Goal: Task Accomplishment & Management: Manage account settings

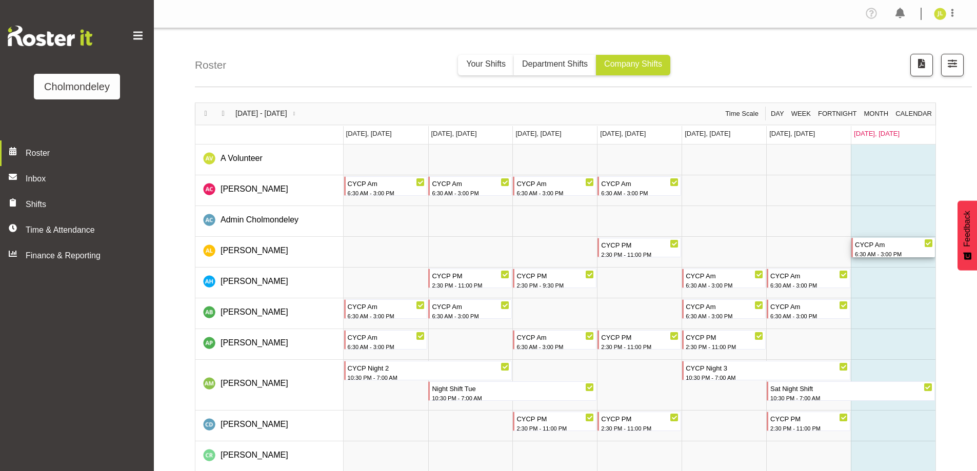
click at [888, 245] on div "CYCP Am" at bounding box center [894, 244] width 78 height 12
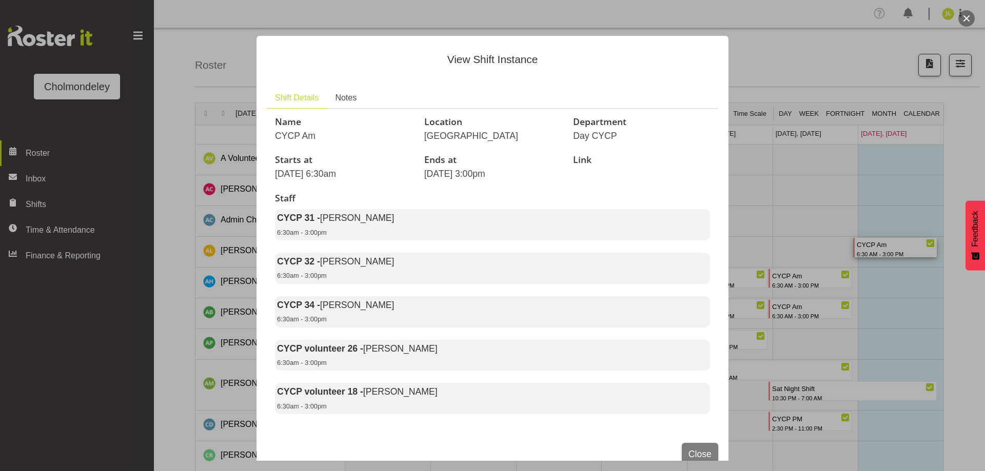
click at [971, 26] on div at bounding box center [492, 235] width 985 height 471
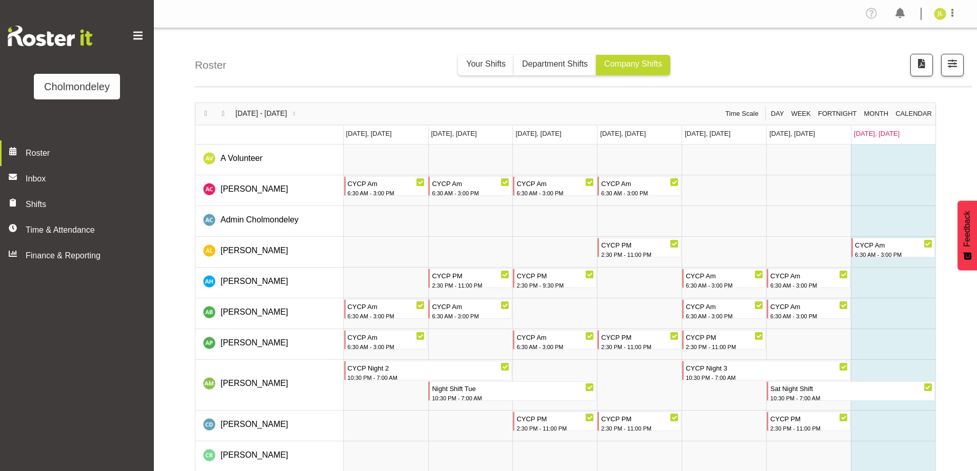
click at [970, 21] on div "Profile Log Out" at bounding box center [565, 14] width 823 height 28
click at [225, 112] on span "Next" at bounding box center [223, 113] width 12 height 11
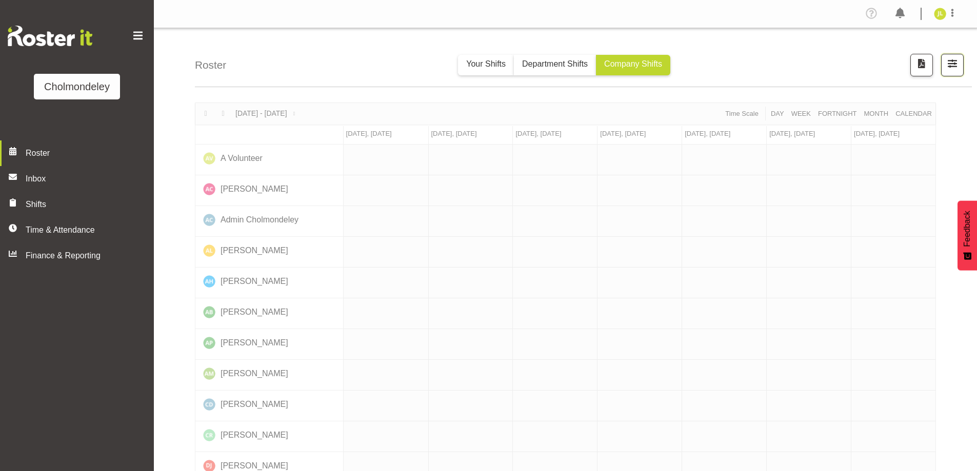
click at [954, 63] on span "button" at bounding box center [952, 63] width 13 height 13
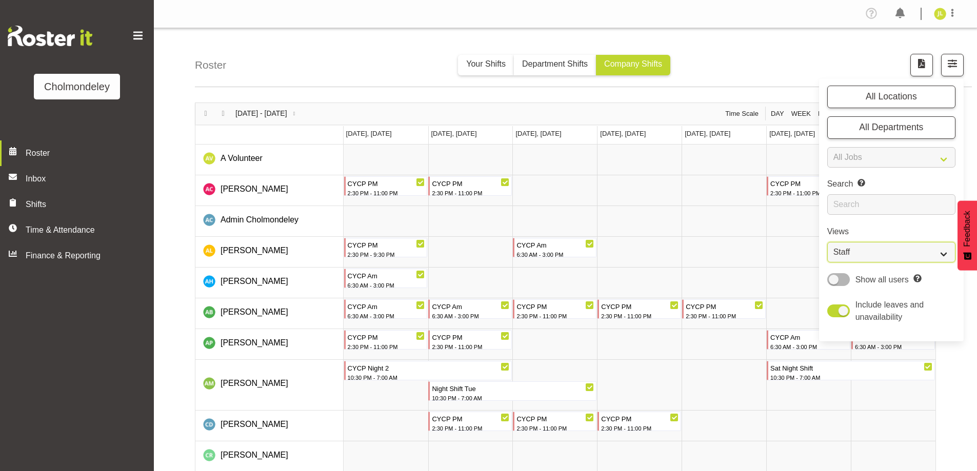
click at [911, 252] on select "Staff Role Shift - Horizontal Shift - Vertical Staff - Location" at bounding box center [891, 252] width 128 height 21
select select "shift"
click at [827, 242] on select "Staff Role Shift - Horizontal Shift - Vertical Staff - Location" at bounding box center [891, 252] width 128 height 21
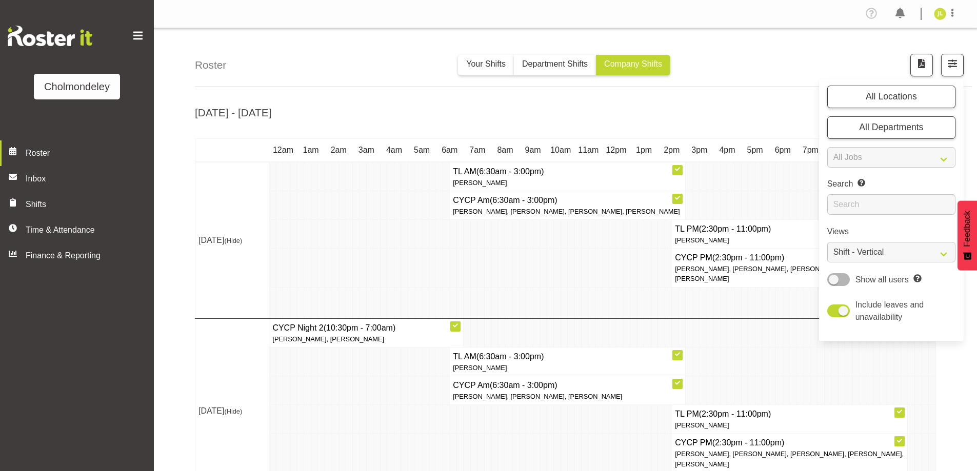
click at [481, 107] on div "[DATE] - [DATE]" at bounding box center [565, 115] width 741 height 24
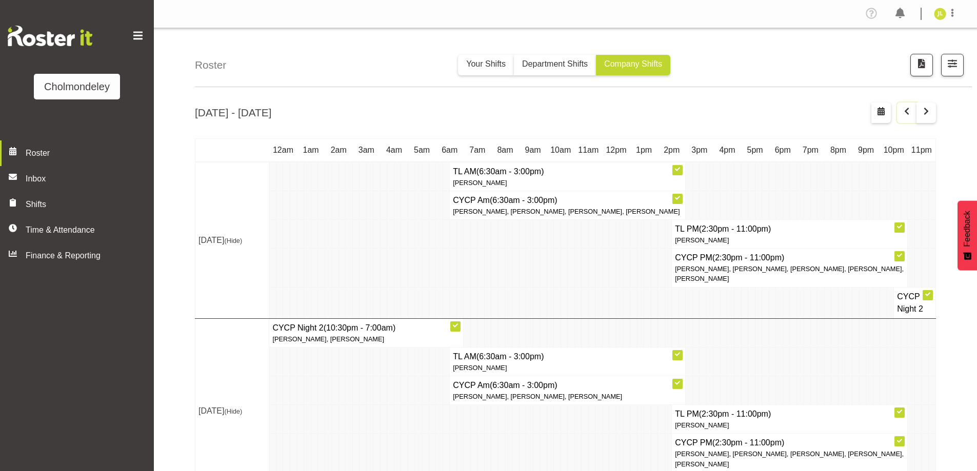
click at [908, 111] on span "button" at bounding box center [907, 111] width 12 height 12
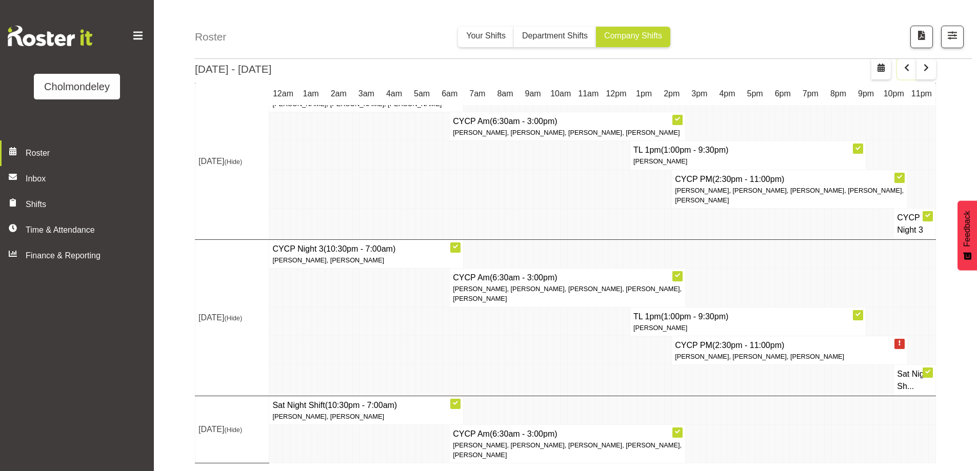
scroll to position [715, 0]
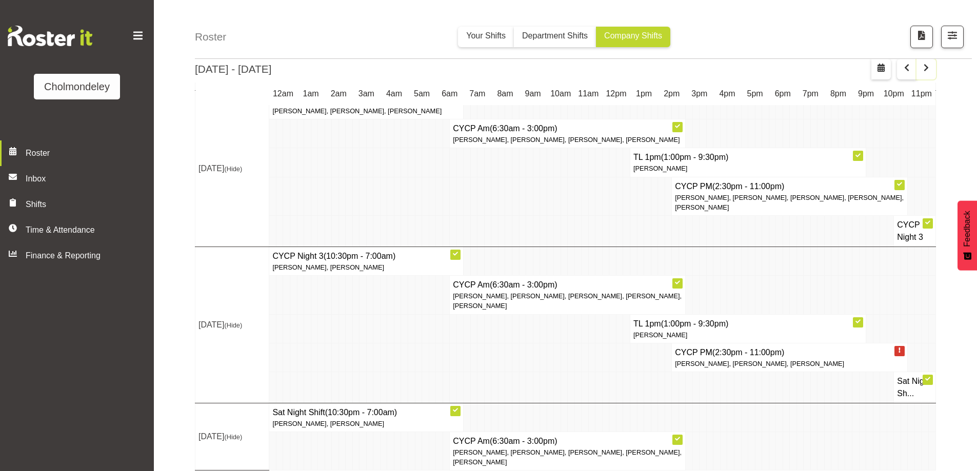
click at [932, 71] on span "button" at bounding box center [926, 68] width 12 height 12
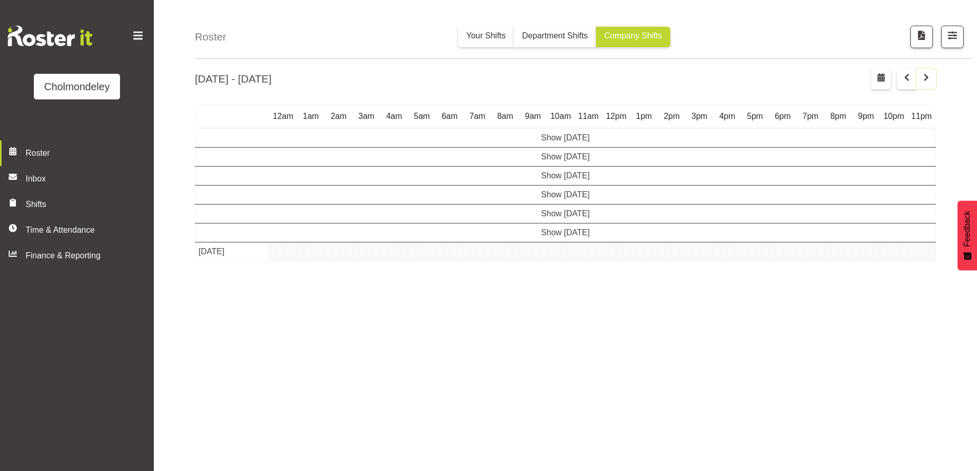
scroll to position [33, 0]
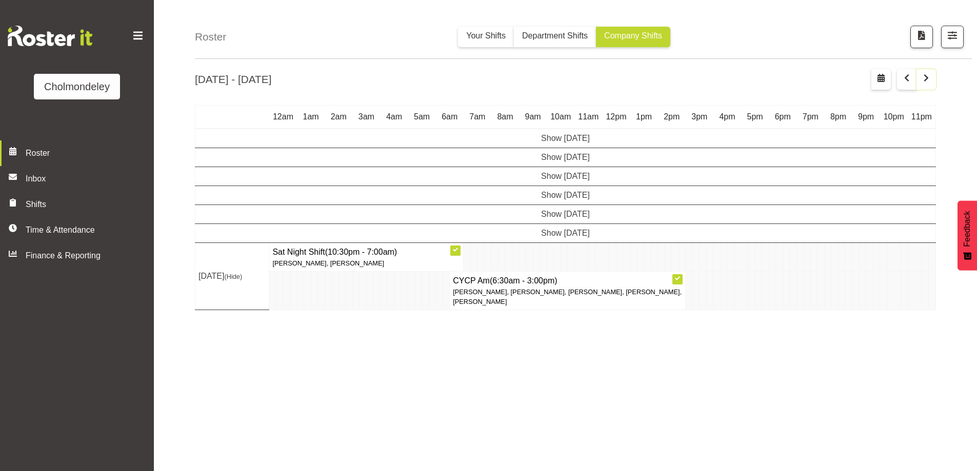
click at [927, 82] on span "button" at bounding box center [926, 78] width 12 height 12
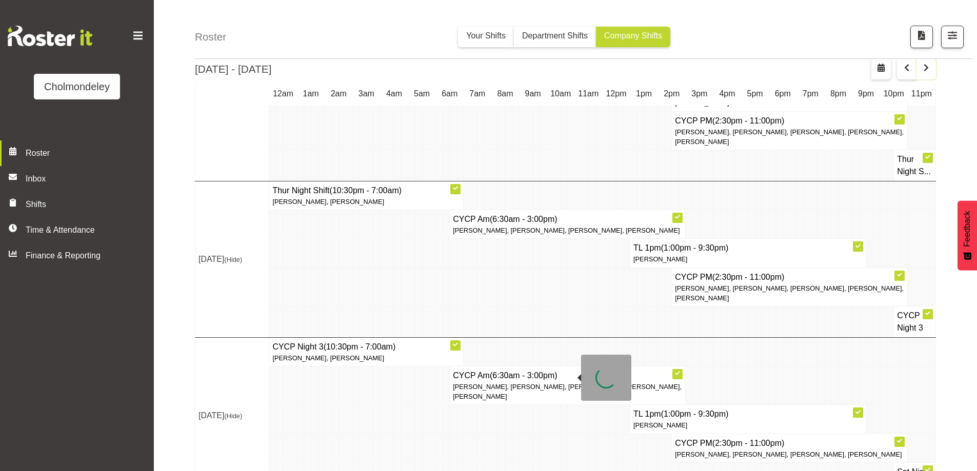
scroll to position [623, 0]
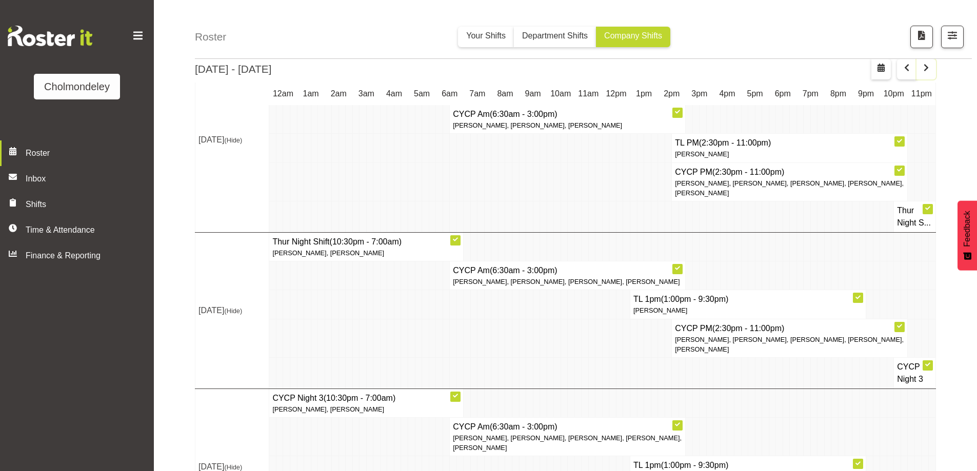
click at [928, 67] on span "button" at bounding box center [926, 68] width 12 height 12
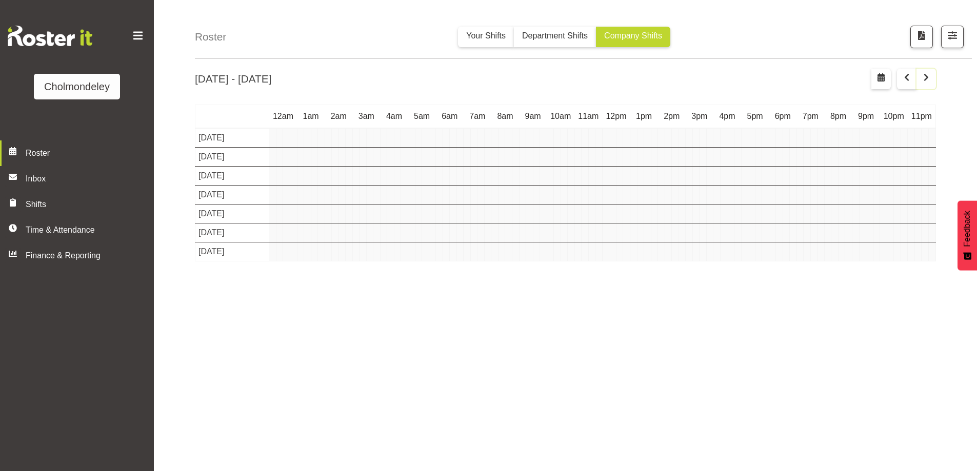
scroll to position [33, 0]
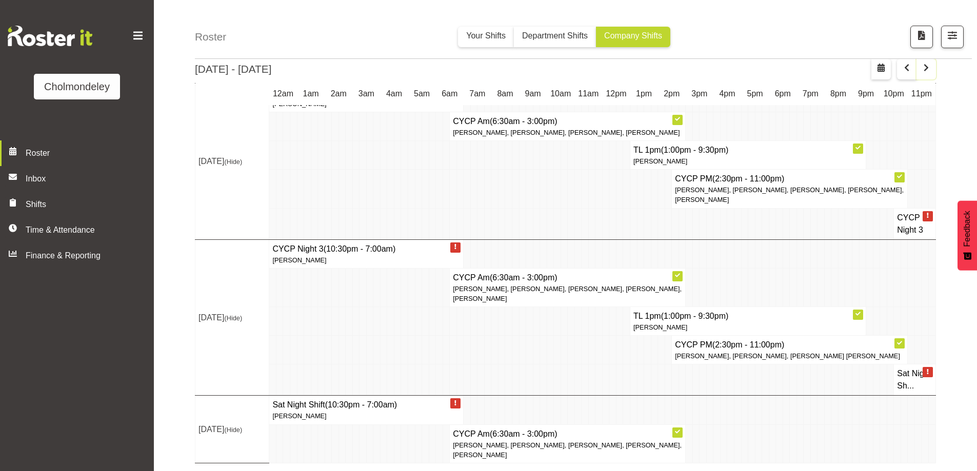
scroll to position [786, 0]
click at [922, 69] on span "button" at bounding box center [926, 68] width 12 height 12
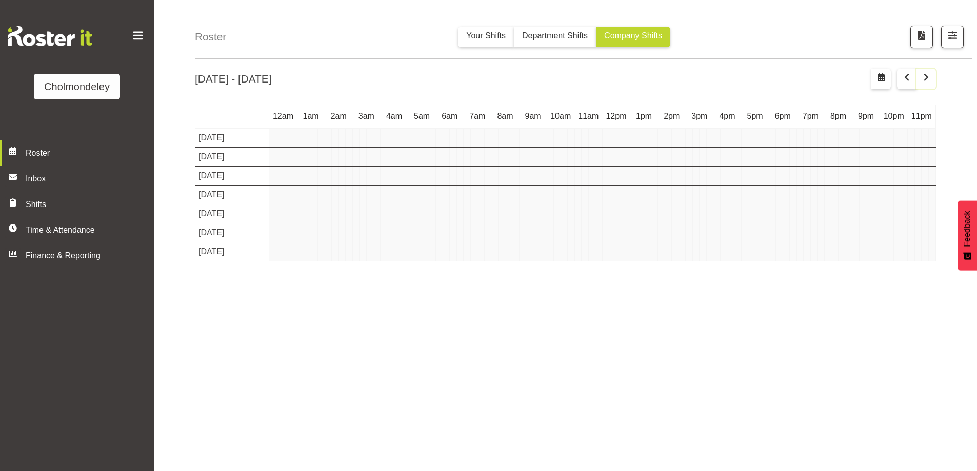
scroll to position [33, 0]
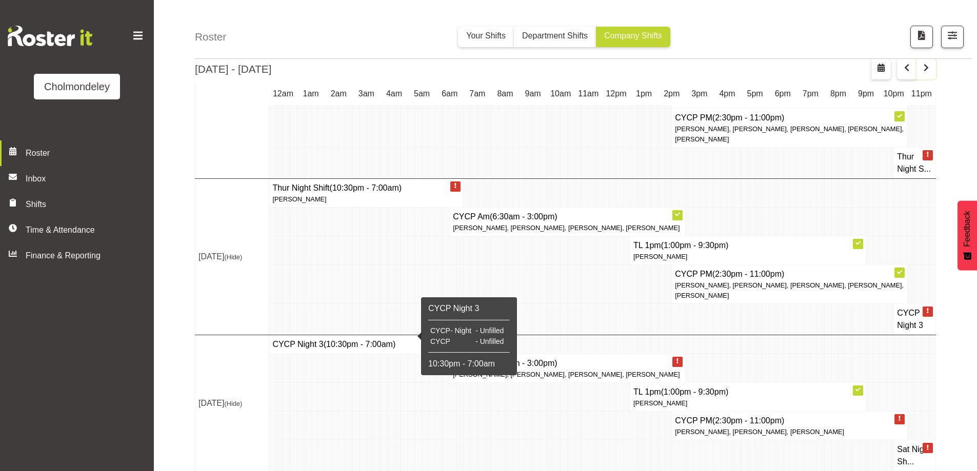
scroll to position [727, 0]
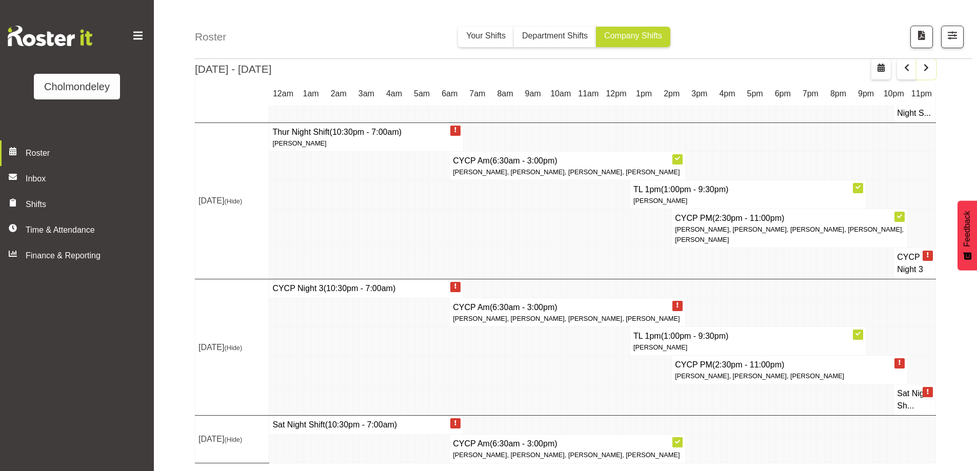
click at [927, 72] on span "button" at bounding box center [926, 68] width 12 height 12
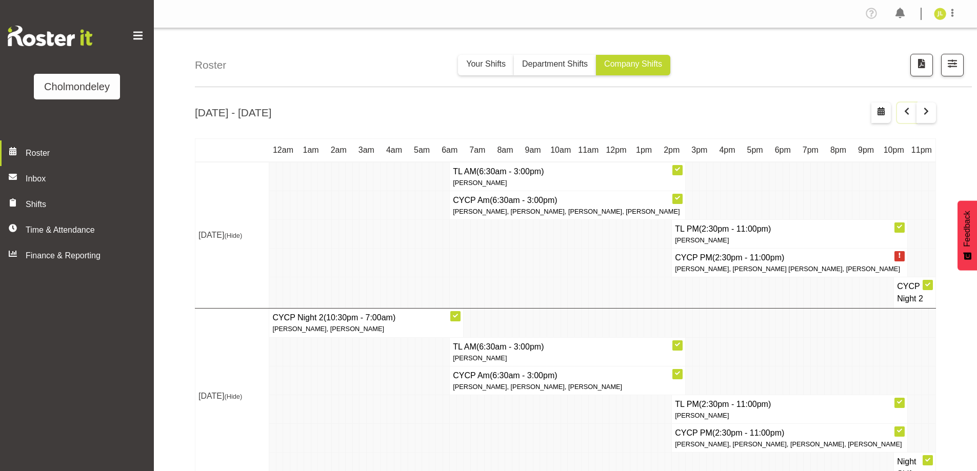
click at [916, 115] on button "button" at bounding box center [906, 113] width 19 height 21
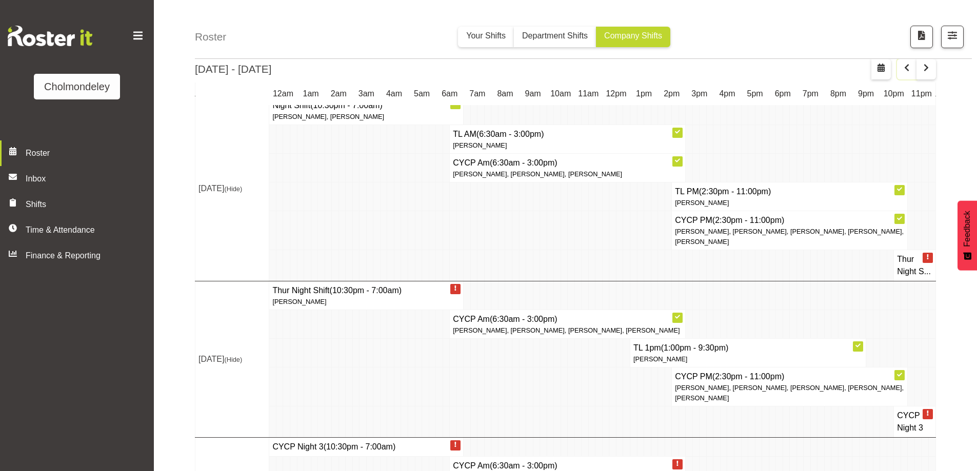
scroll to position [727, 0]
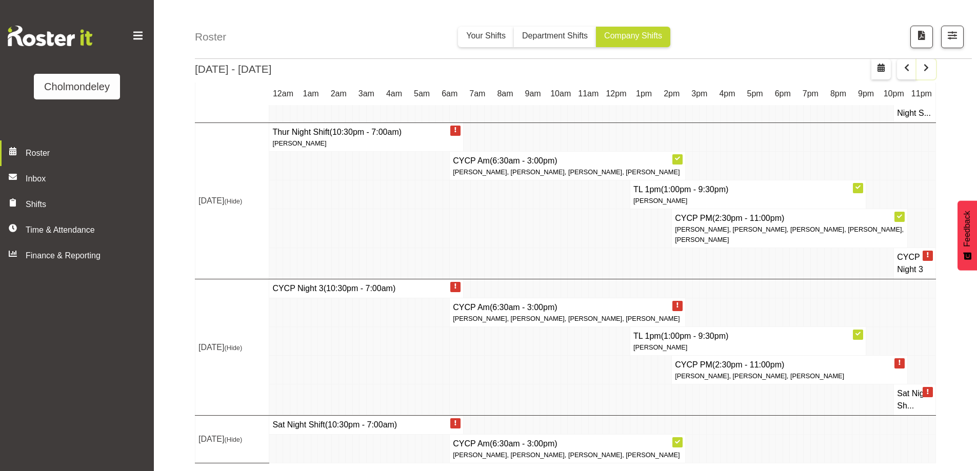
click at [924, 69] on span "button" at bounding box center [926, 68] width 12 height 12
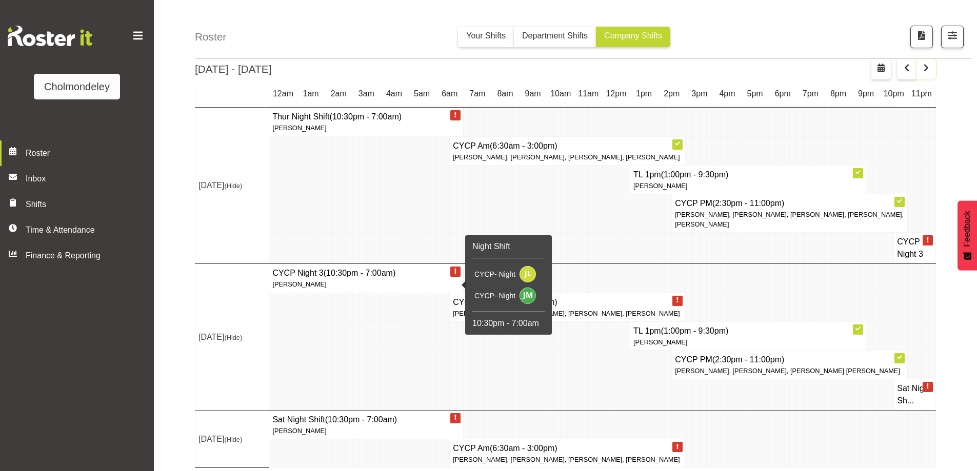
scroll to position [747, 0]
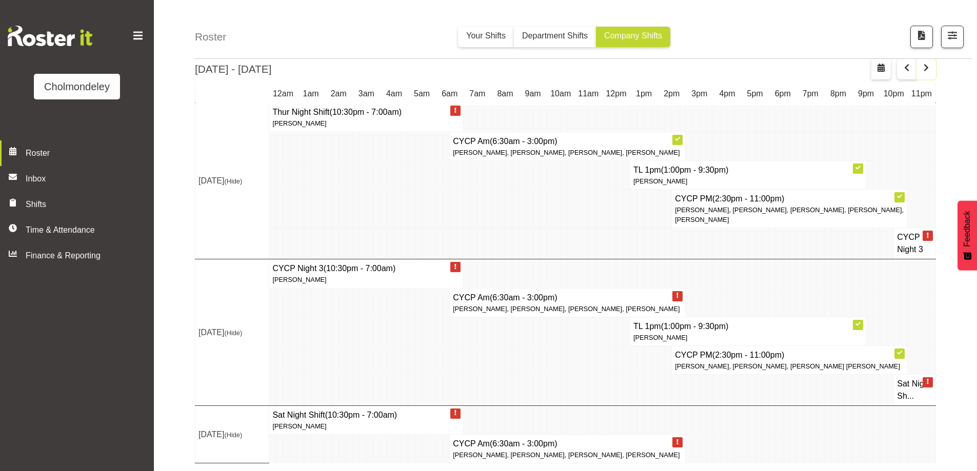
click at [925, 67] on span "button" at bounding box center [926, 68] width 12 height 12
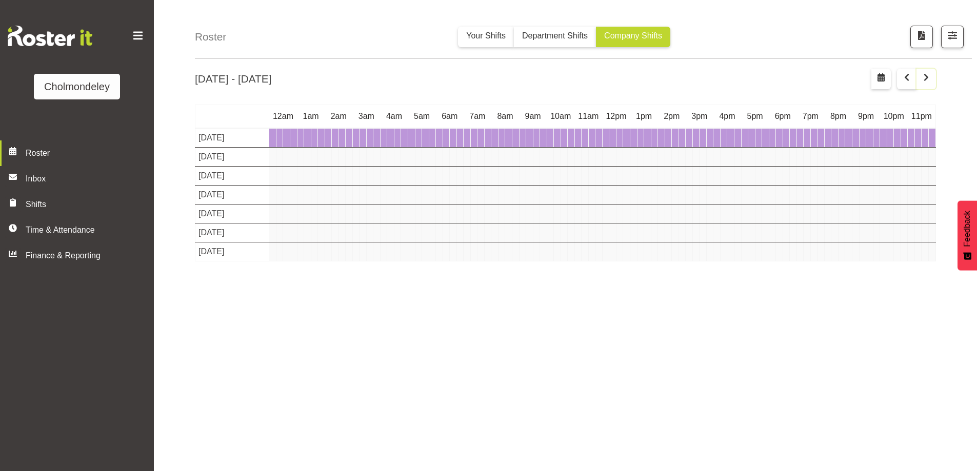
scroll to position [33, 0]
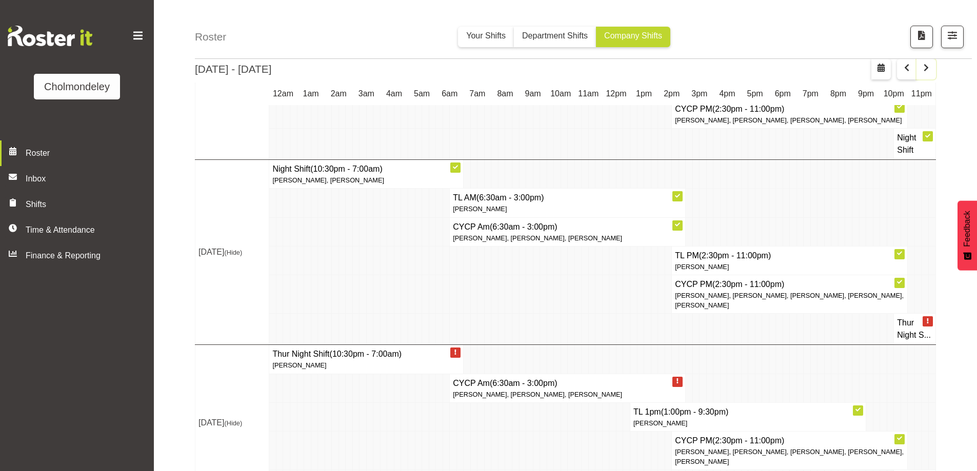
scroll to position [737, 0]
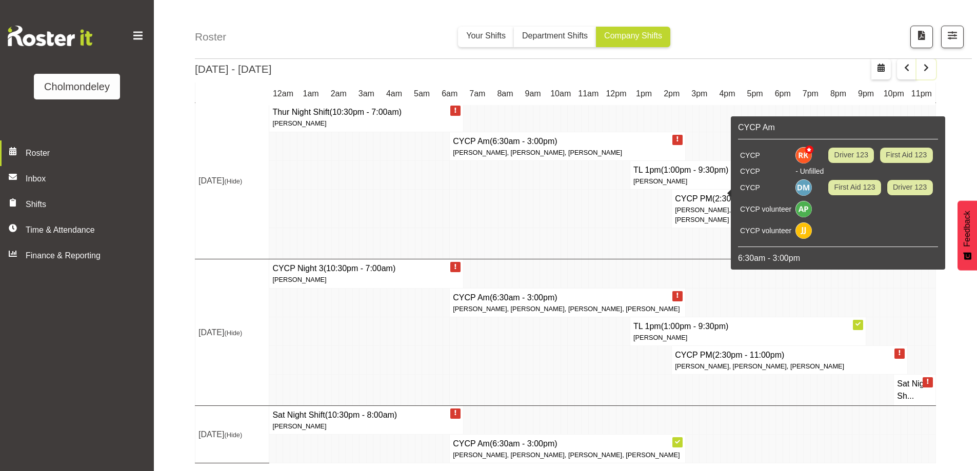
click at [930, 65] on span "button" at bounding box center [926, 68] width 12 height 12
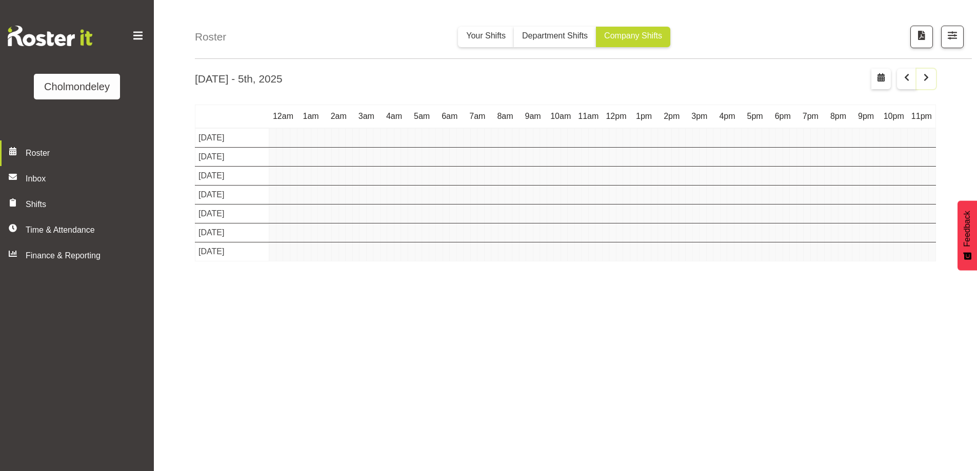
scroll to position [33, 0]
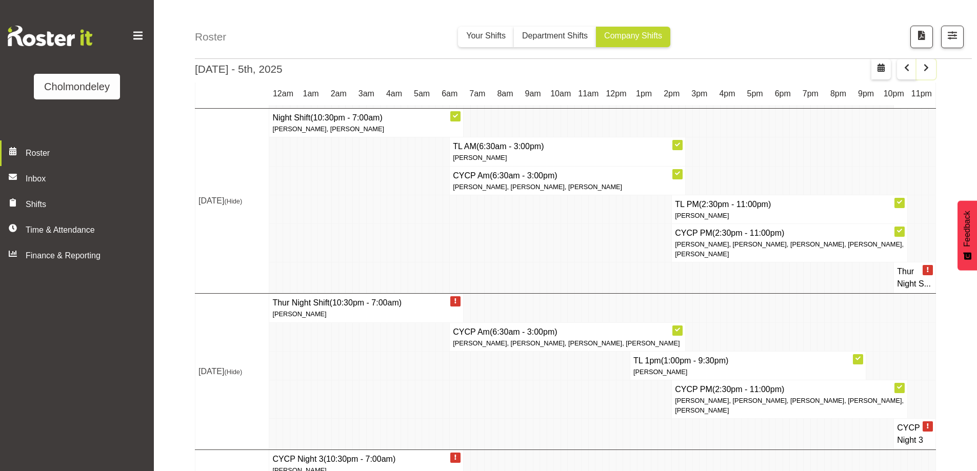
scroll to position [747, 0]
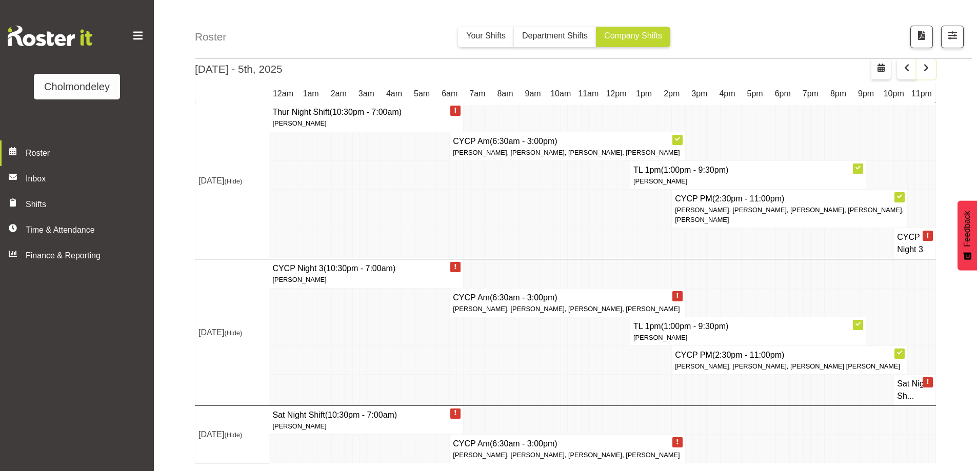
click at [927, 73] on span "button" at bounding box center [926, 68] width 12 height 12
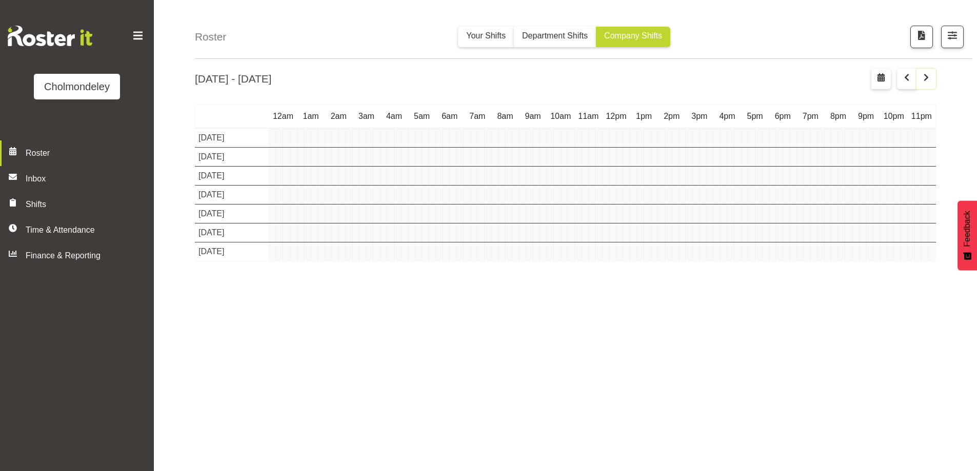
scroll to position [33, 0]
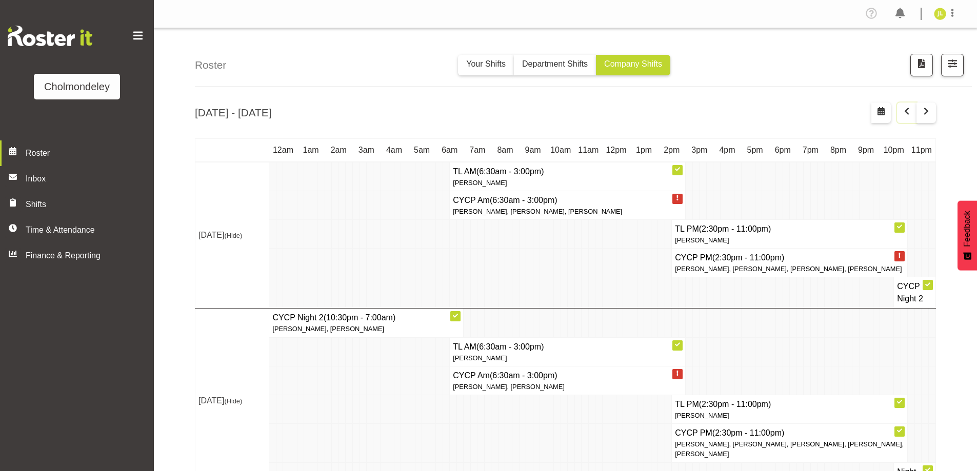
click at [912, 116] on span "button" at bounding box center [907, 111] width 12 height 12
click at [925, 113] on span "button" at bounding box center [926, 111] width 12 height 12
click at [902, 111] on span "button" at bounding box center [907, 111] width 12 height 12
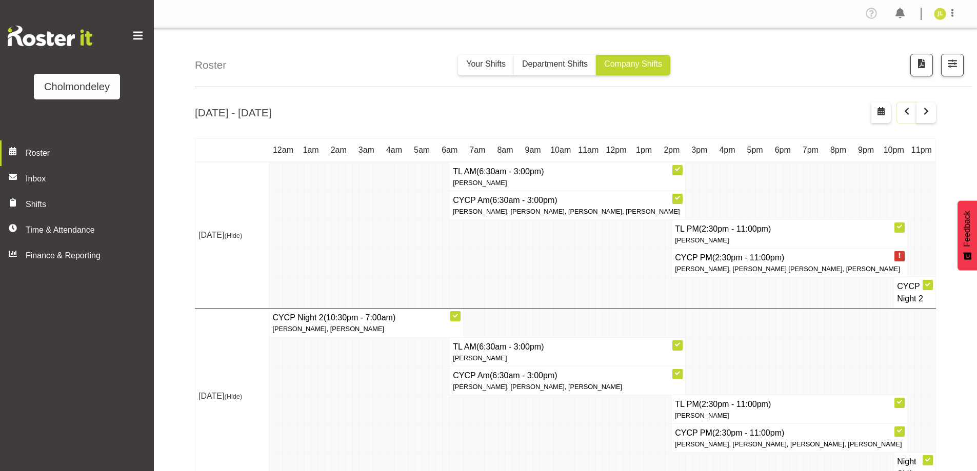
click at [902, 111] on span "button" at bounding box center [907, 111] width 12 height 12
click at [880, 116] on span "button" at bounding box center [881, 111] width 12 height 12
select select "7"
select select "2025"
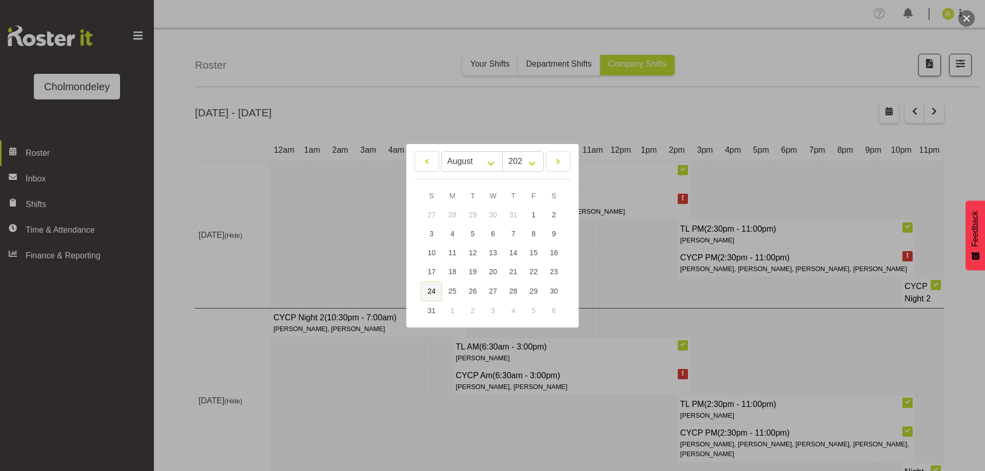
click at [433, 289] on link "24" at bounding box center [432, 292] width 22 height 20
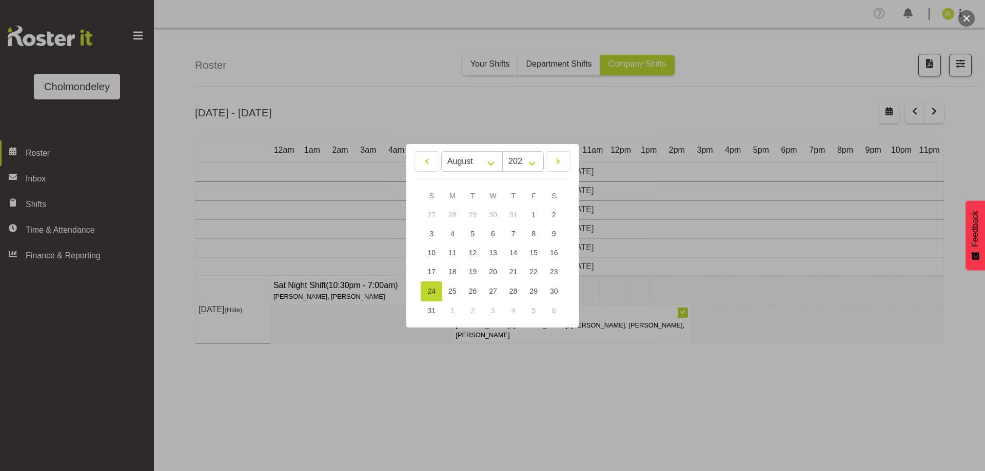
click at [938, 116] on div at bounding box center [492, 235] width 985 height 471
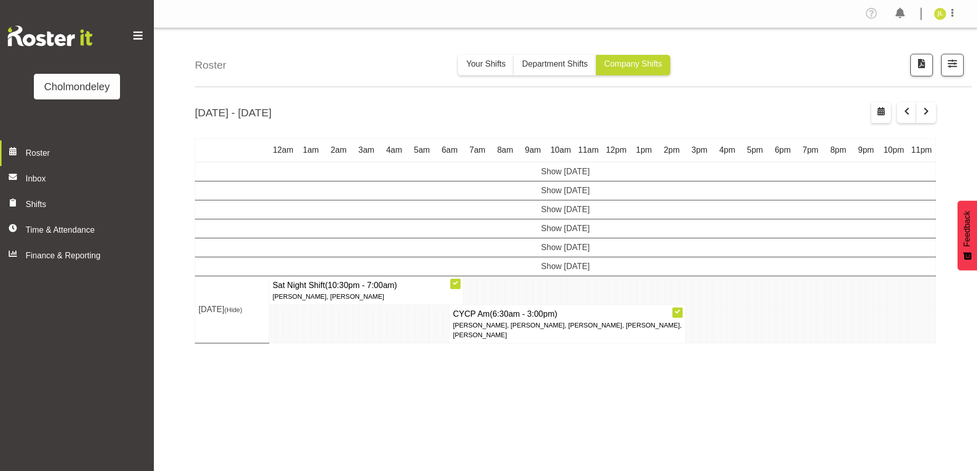
click at [938, 116] on div "[DATE] - [DATE] [DATE] - [DATE] [DATE] Day Week Fortnight Month calendar Month …" at bounding box center [586, 300] width 782 height 410
click at [928, 116] on span "button" at bounding box center [926, 111] width 12 height 12
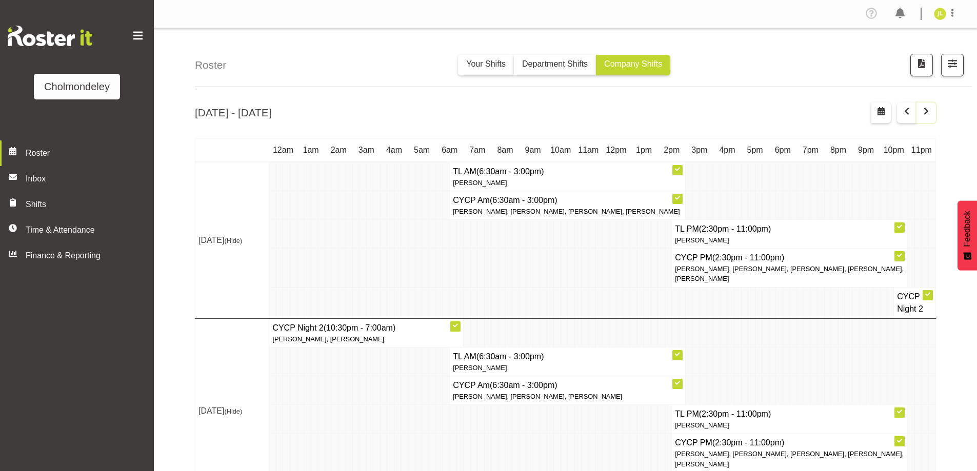
click at [925, 121] on button "button" at bounding box center [925, 113] width 19 height 21
